Goal: Transaction & Acquisition: Purchase product/service

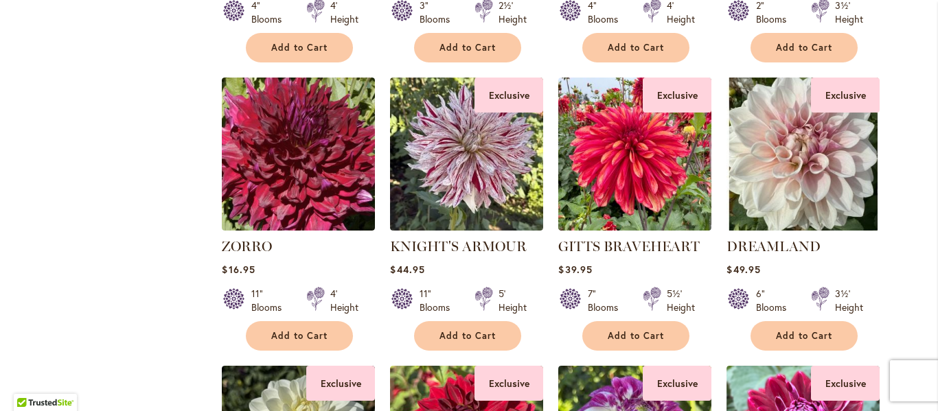
scroll to position [1991, 0]
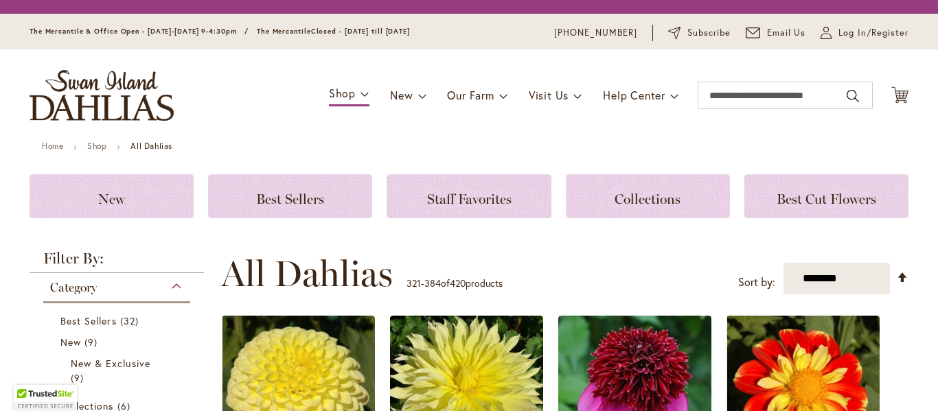
scroll to position [264, 0]
